Goal: Task Accomplishment & Management: Complete application form

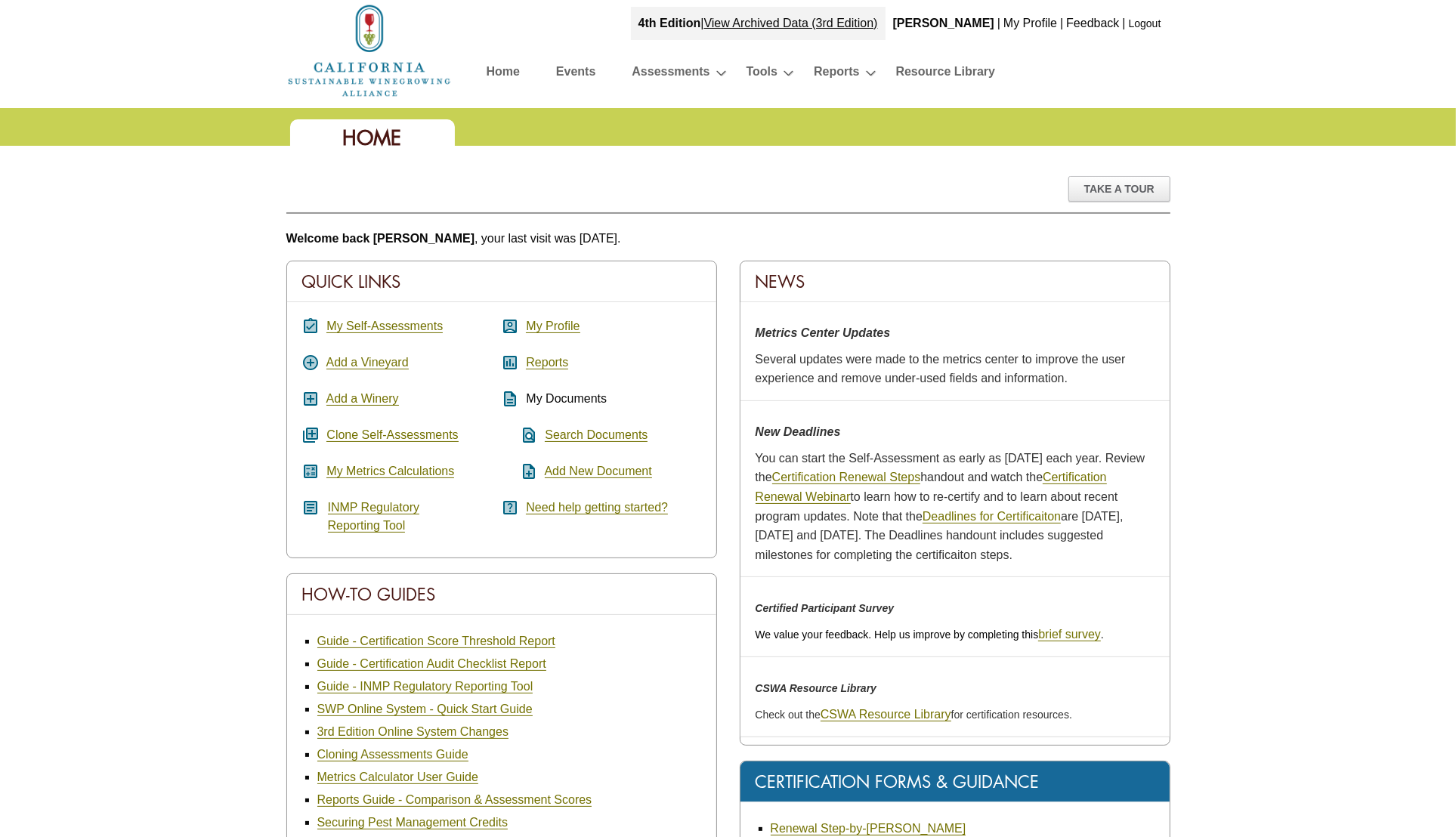
scroll to position [75, 0]
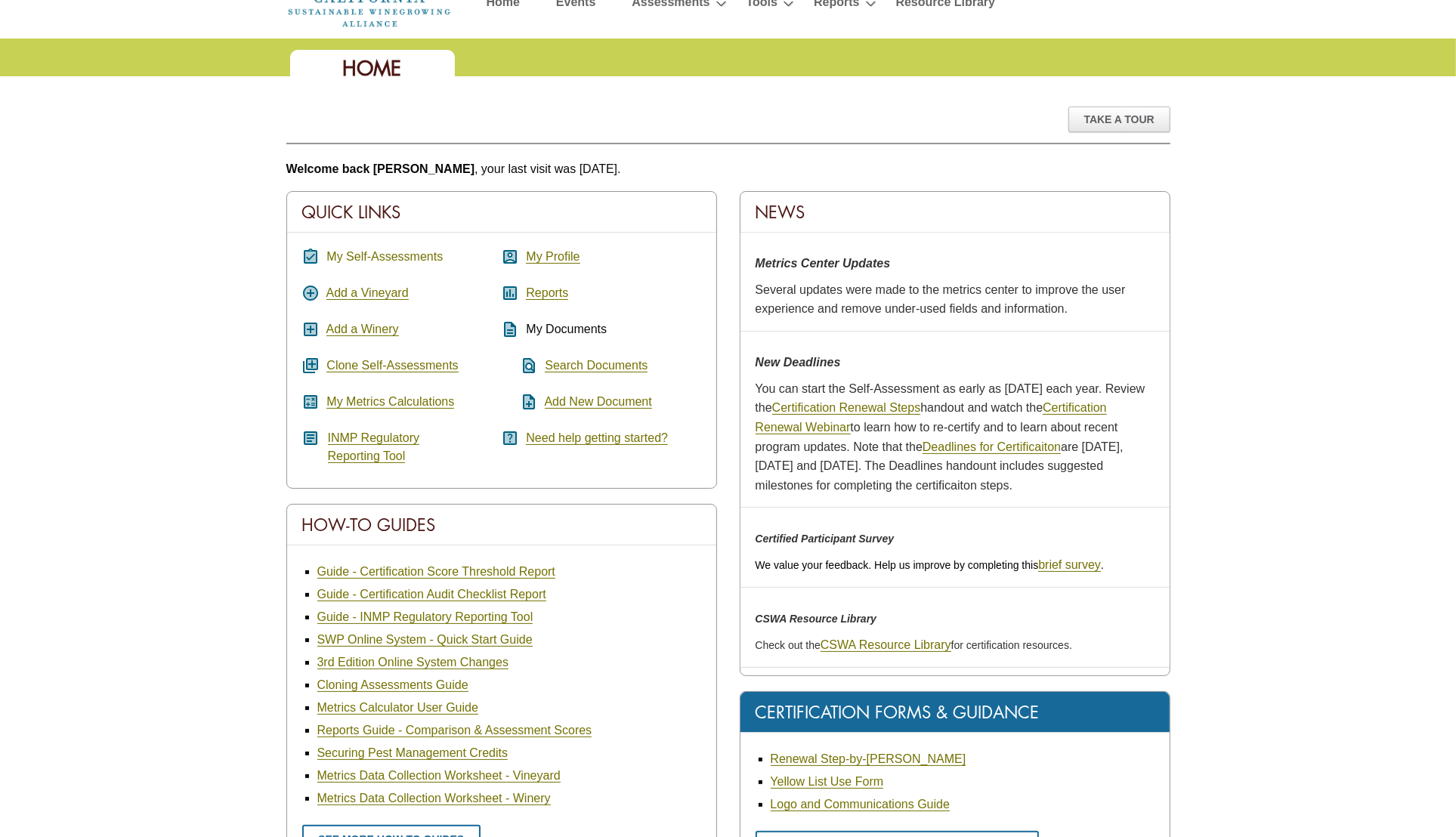
click at [342, 251] on link "My Self-Assessments" at bounding box center [385, 257] width 117 height 14
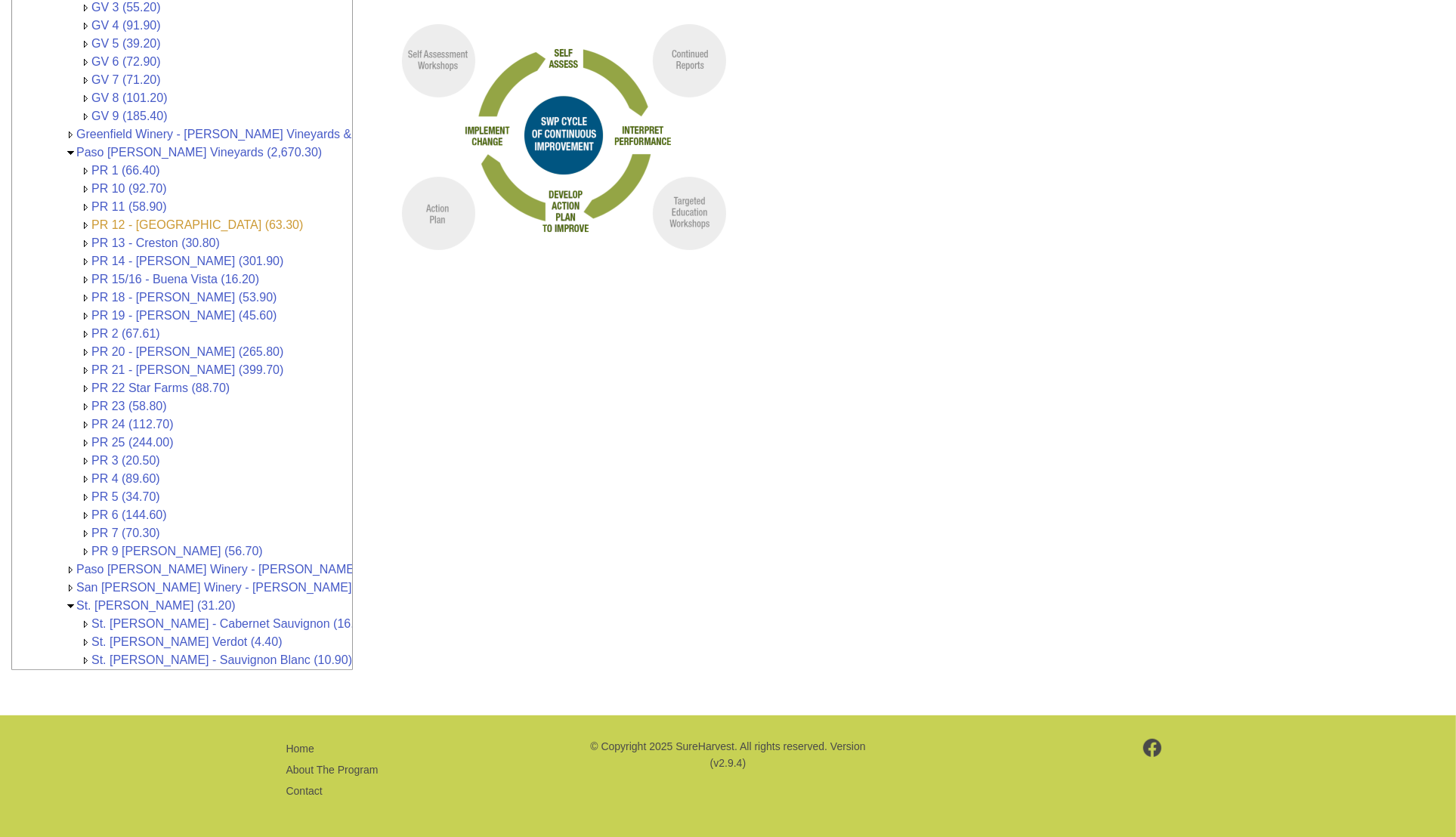
scroll to position [280, 0]
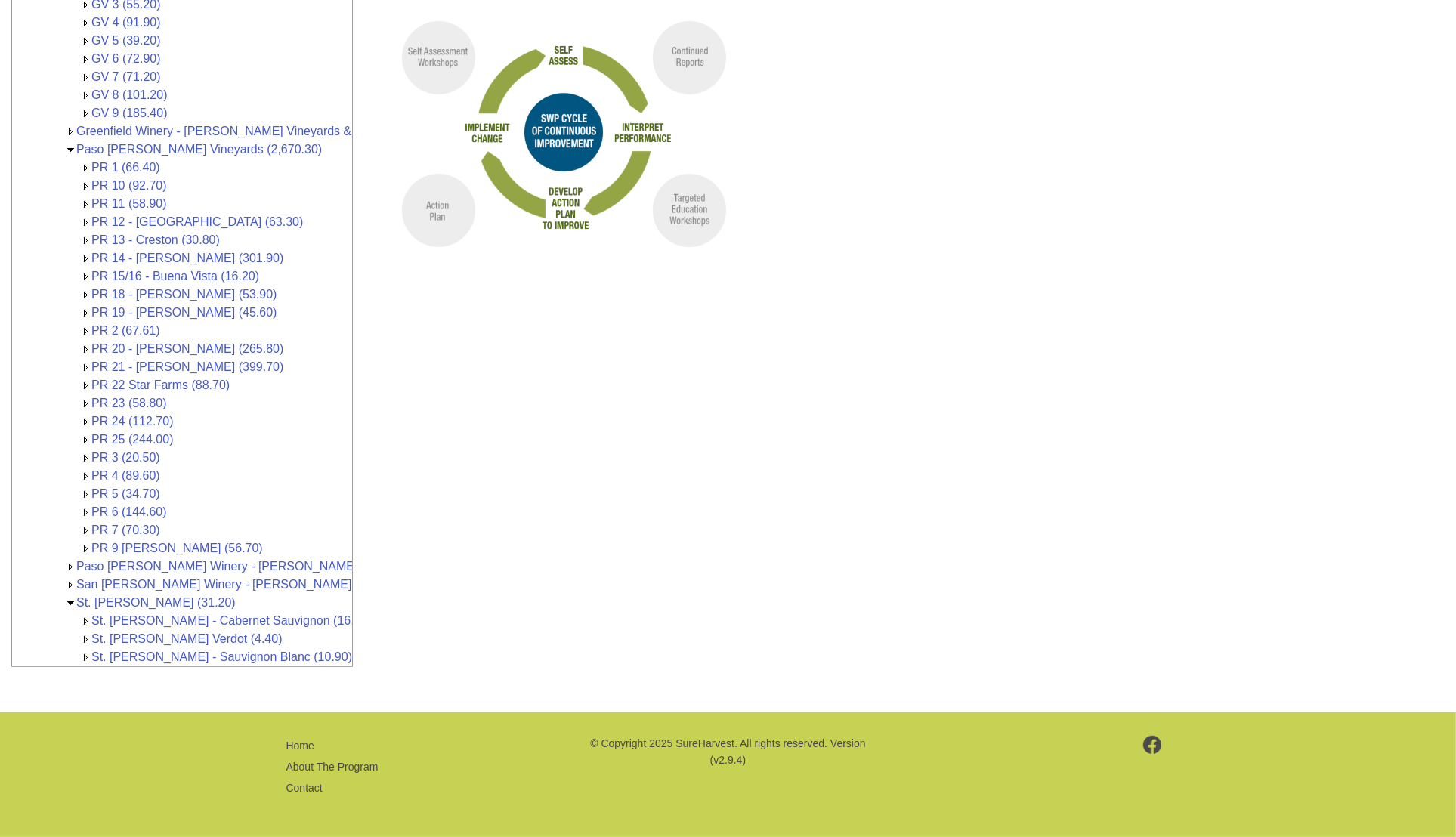
click at [68, 561] on img at bounding box center [70, 567] width 11 height 11
click at [139, 560] on link "Paso [PERSON_NAME] Winery - [PERSON_NAME] Vineyards & Wines (1,064,841.00)" at bounding box center [311, 566] width 468 height 13
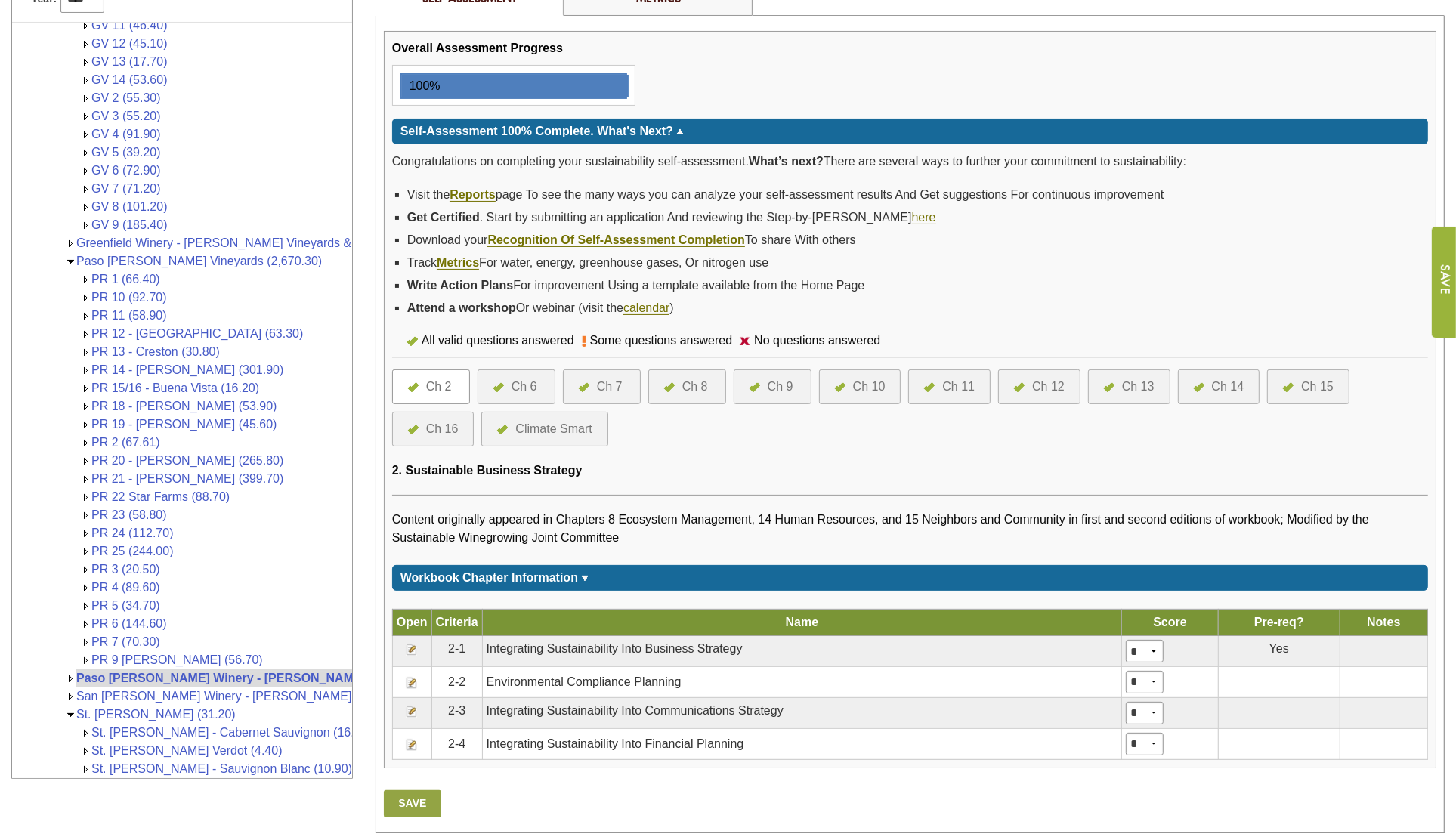
scroll to position [250, 0]
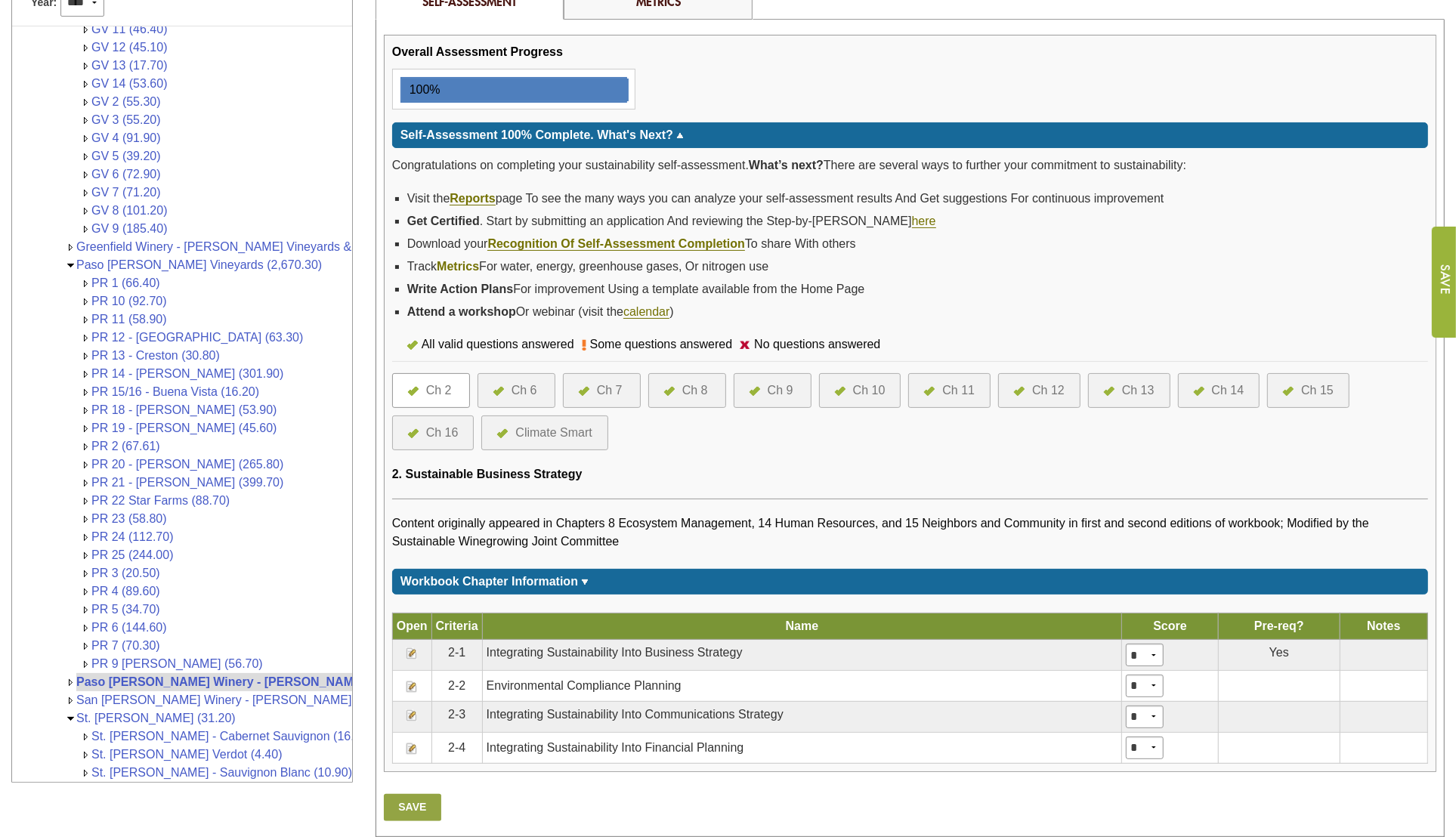
click at [451, 264] on link "Metrics" at bounding box center [458, 267] width 42 height 14
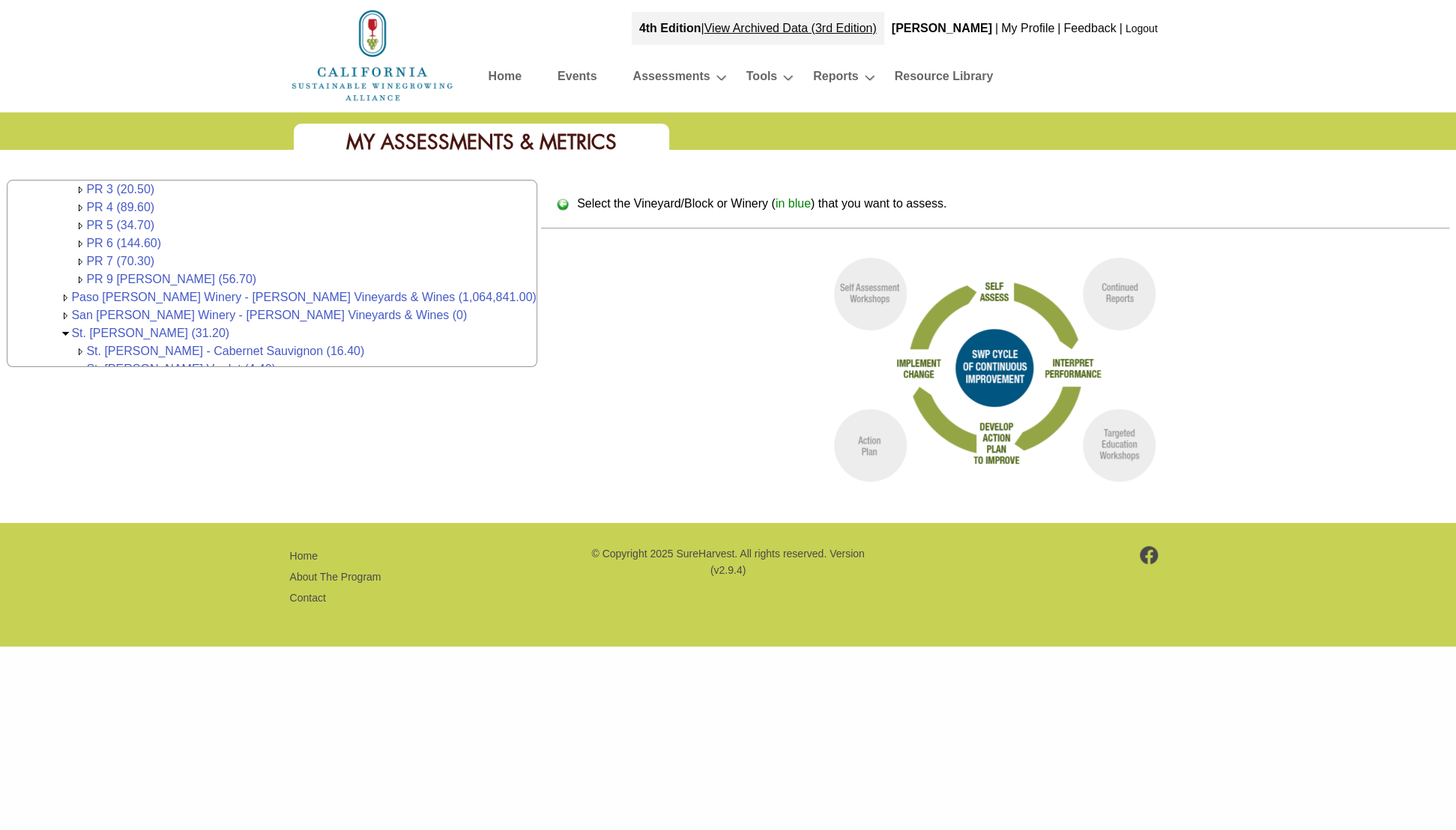
scroll to position [684, 0]
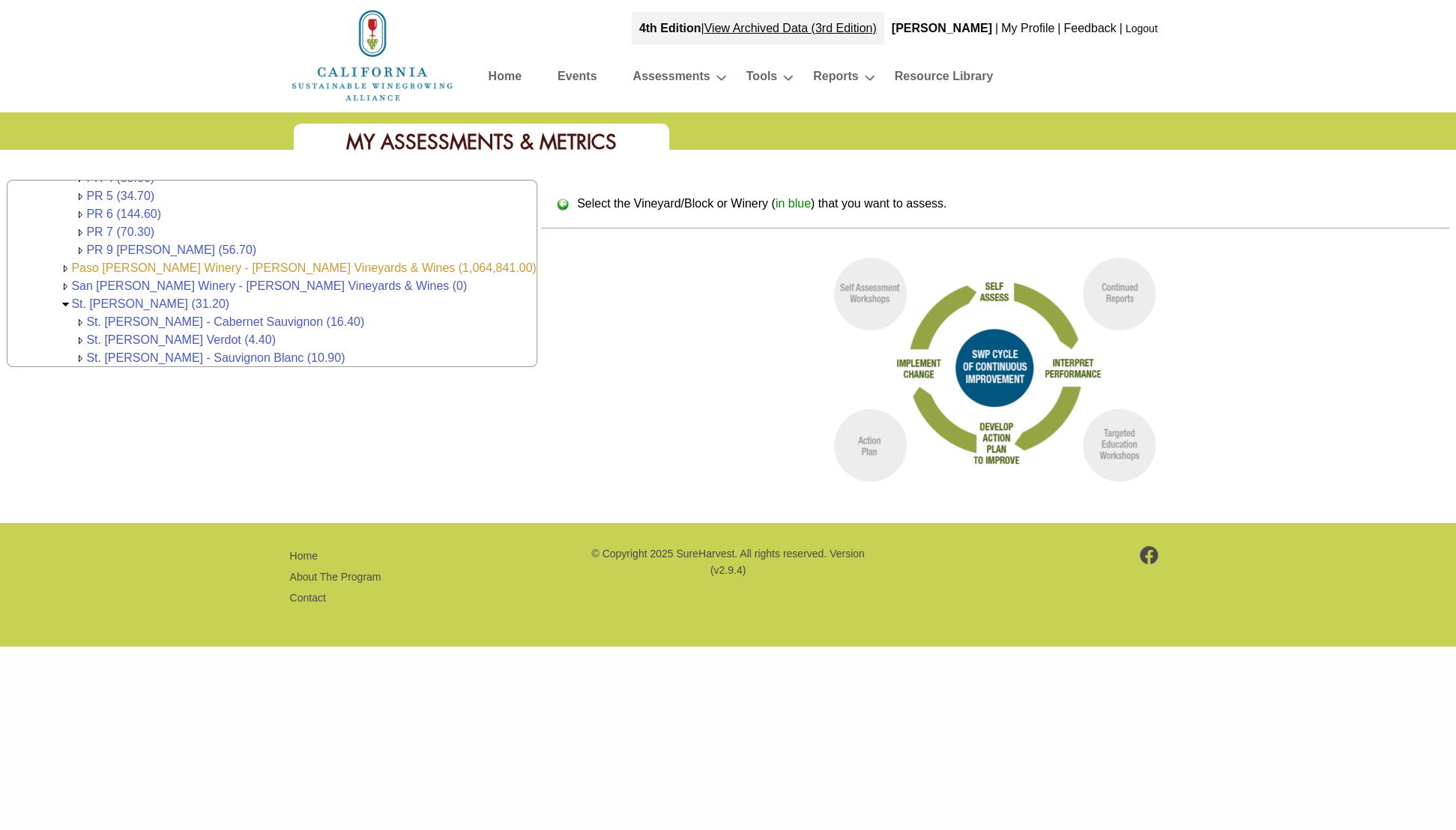
click at [122, 264] on link "Paso [PERSON_NAME] Winery - [PERSON_NAME] Vineyards & Wines (1,064,841.00)" at bounding box center [304, 267] width 464 height 13
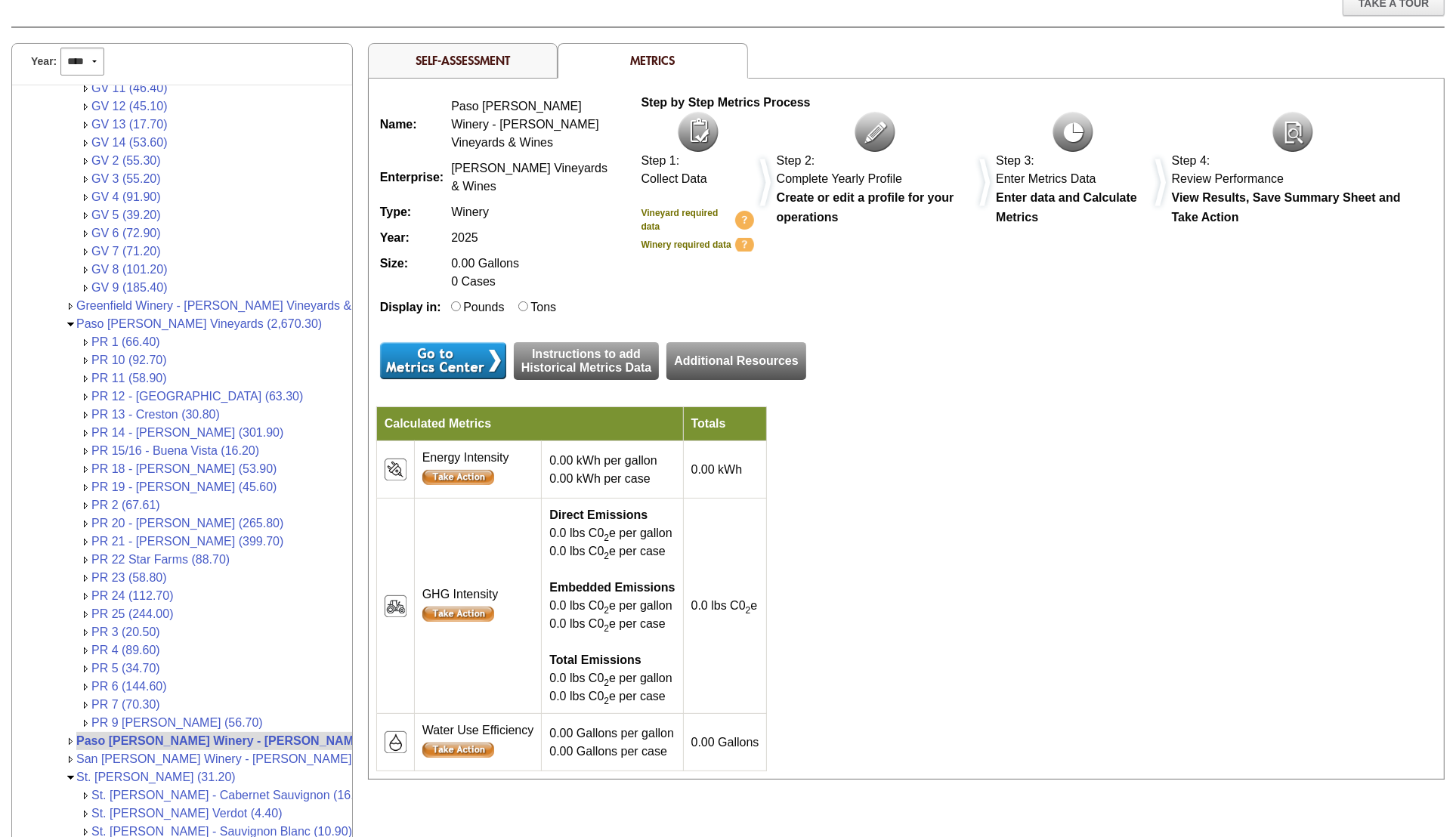
scroll to position [151, 0]
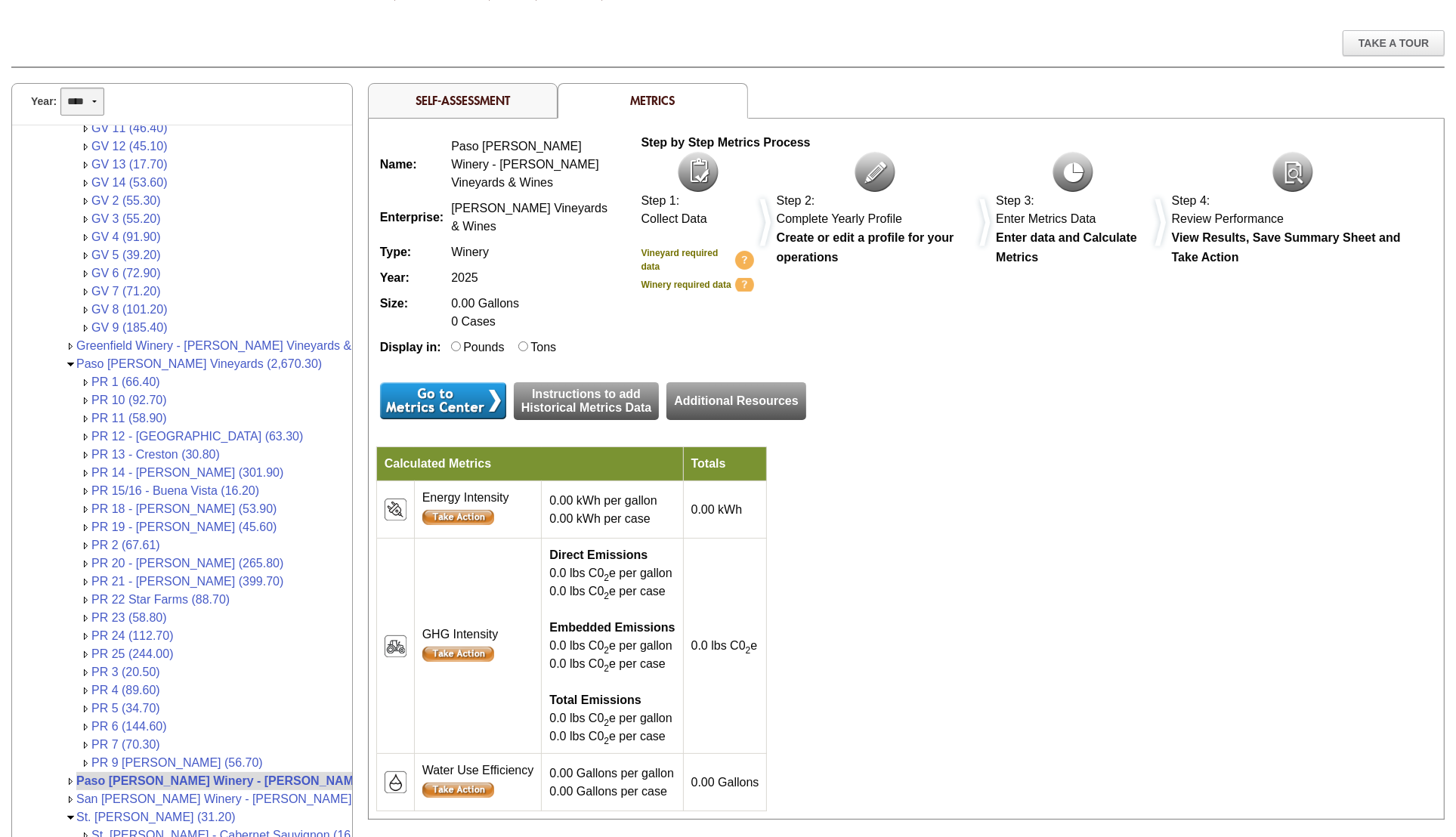
click at [92, 98] on select "**** **** **** **** **** **** **** **** **** **** **** **** **** **** **** ****…" at bounding box center [82, 102] width 43 height 28
select select "****"
click at [61, 88] on select "**** **** **** **** **** **** **** **** **** **** **** **** **** **** **** ****…" at bounding box center [82, 102] width 43 height 28
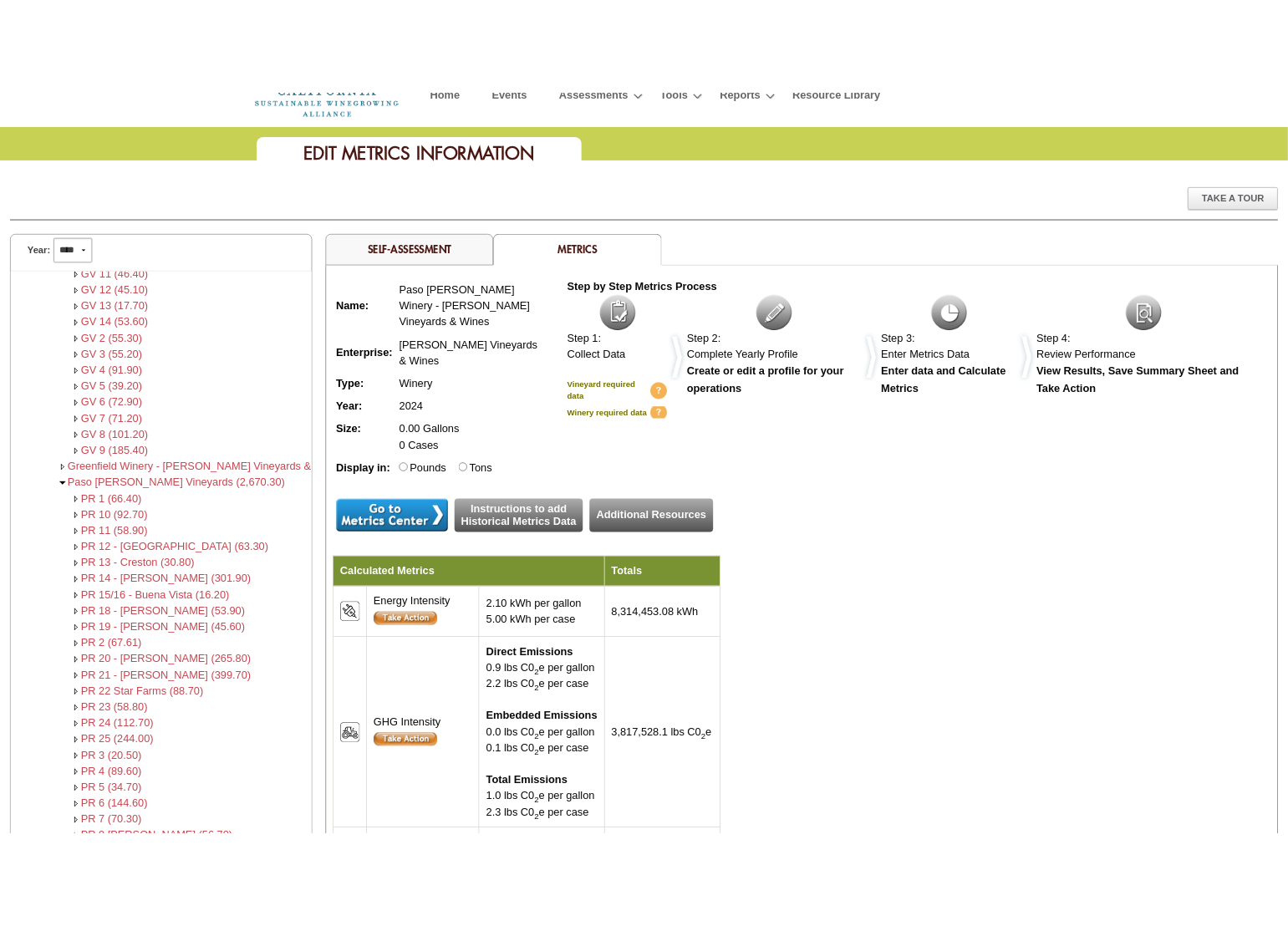
scroll to position [167, 0]
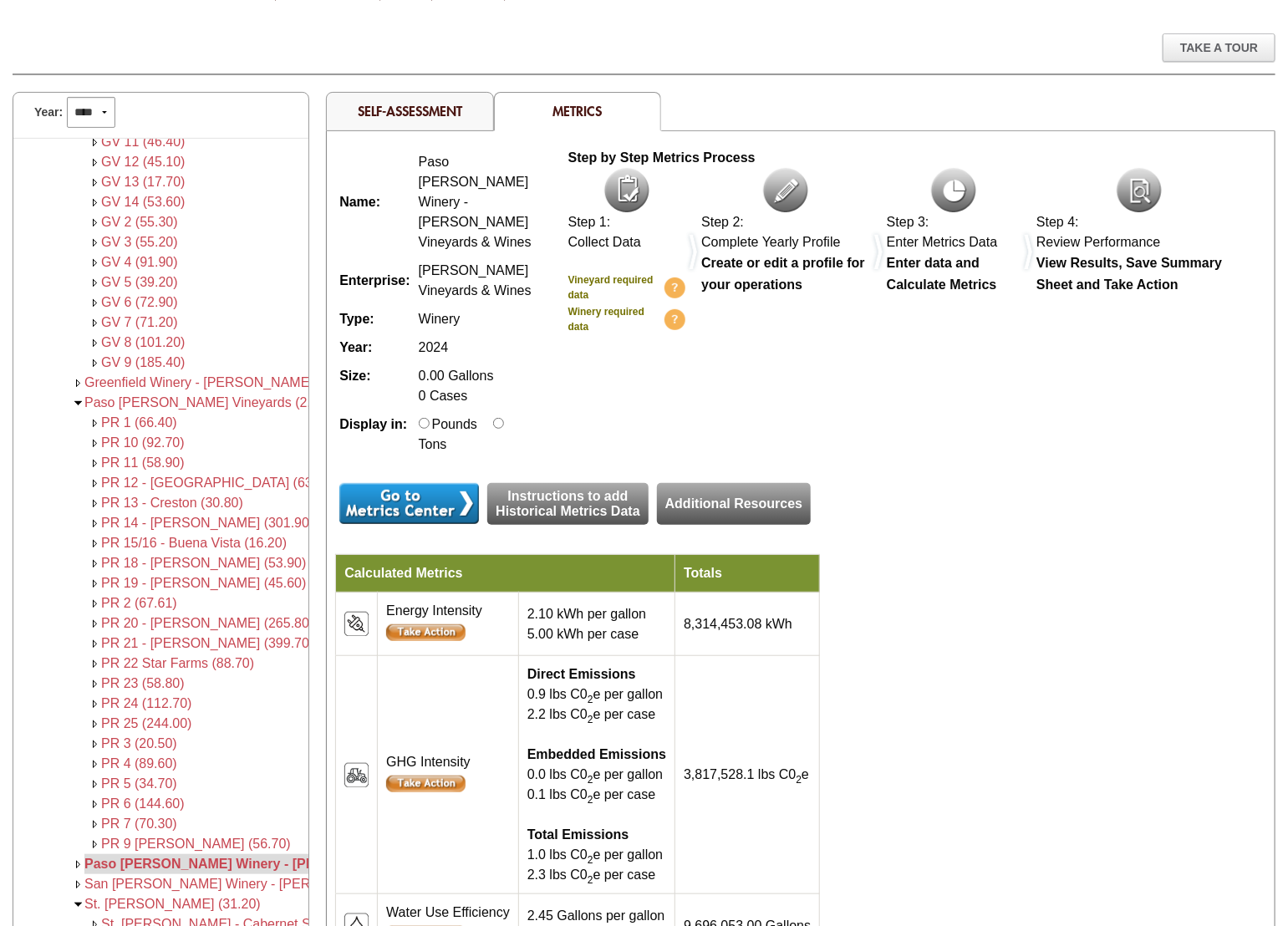
click at [393, 112] on link "Self-Assessment" at bounding box center [410, 111] width 105 height 18
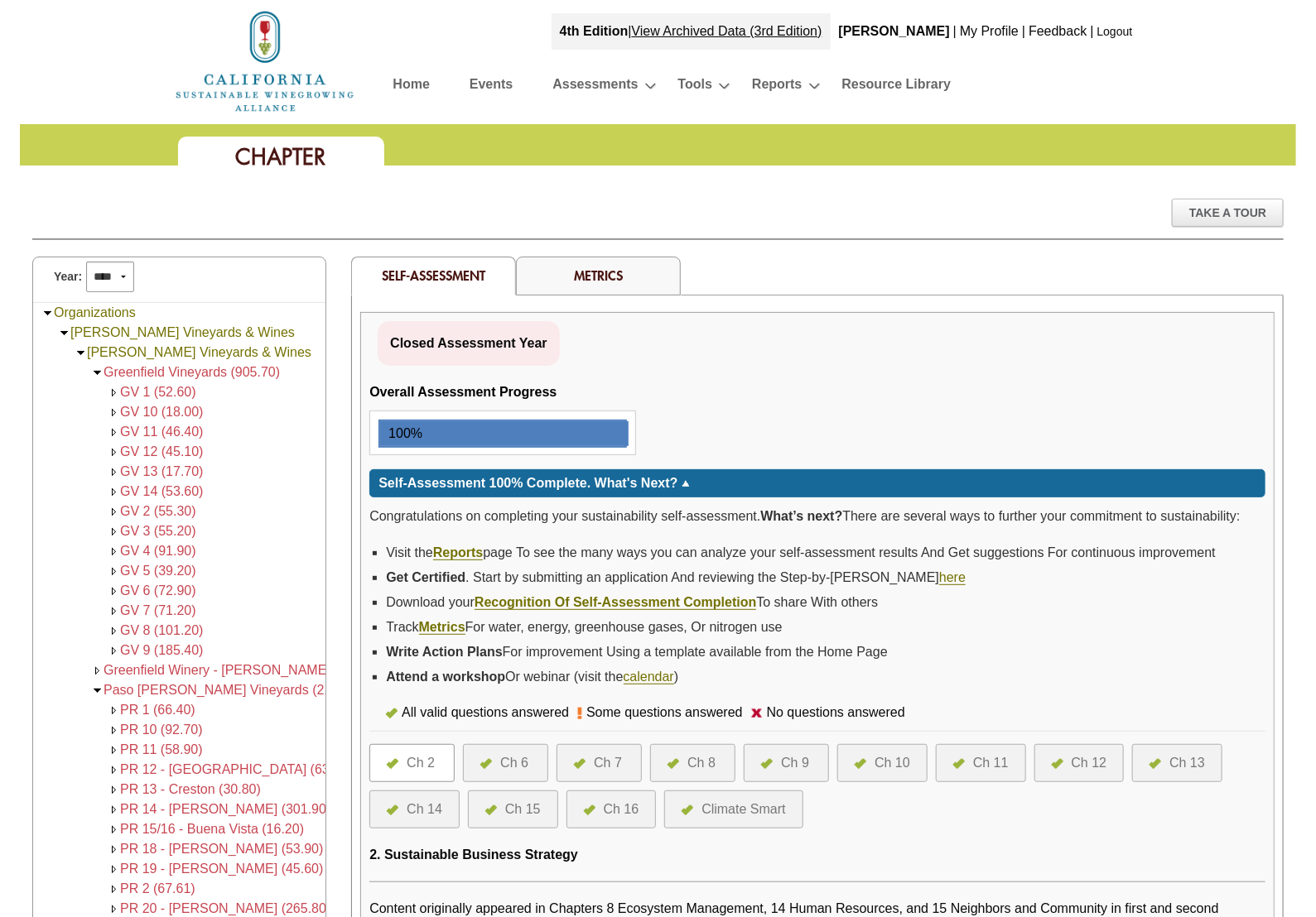
scroll to position [139, 0]
